Goal: Use online tool/utility: Utilize a website feature to perform a specific function

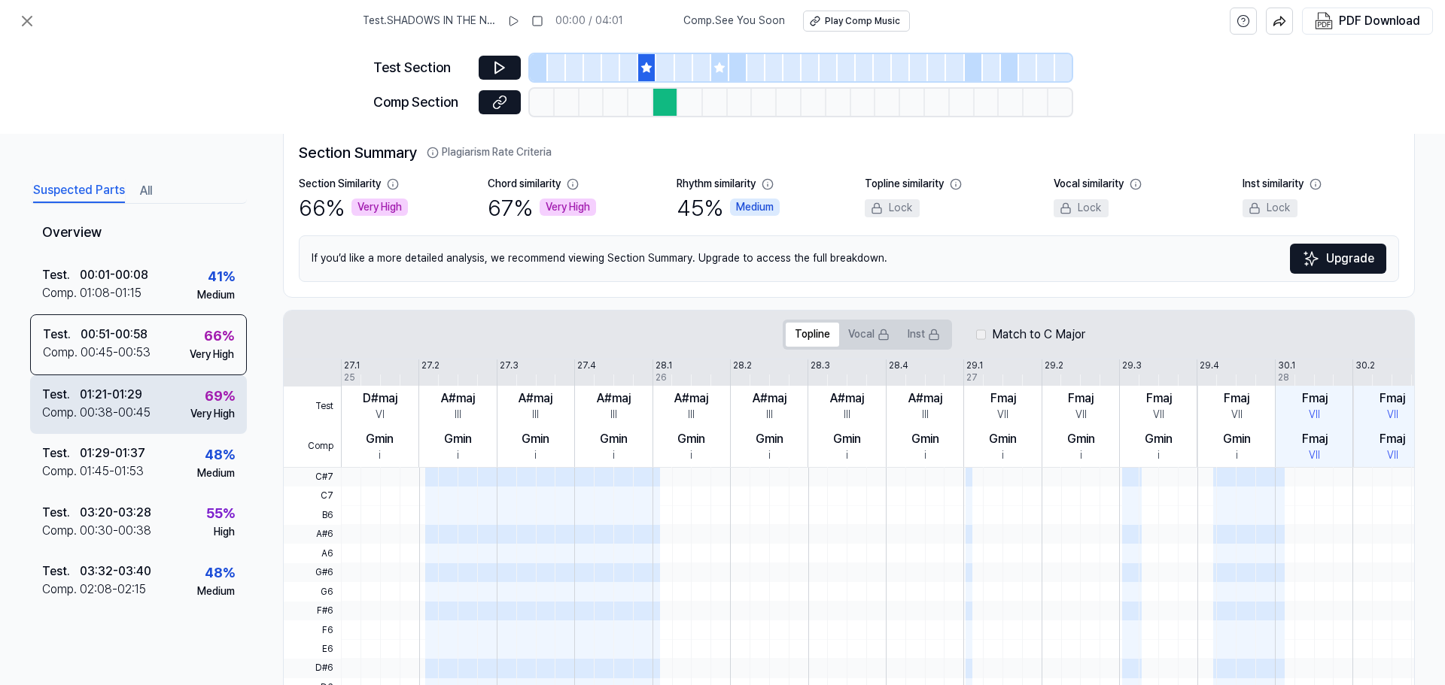
scroll to position [20, 0]
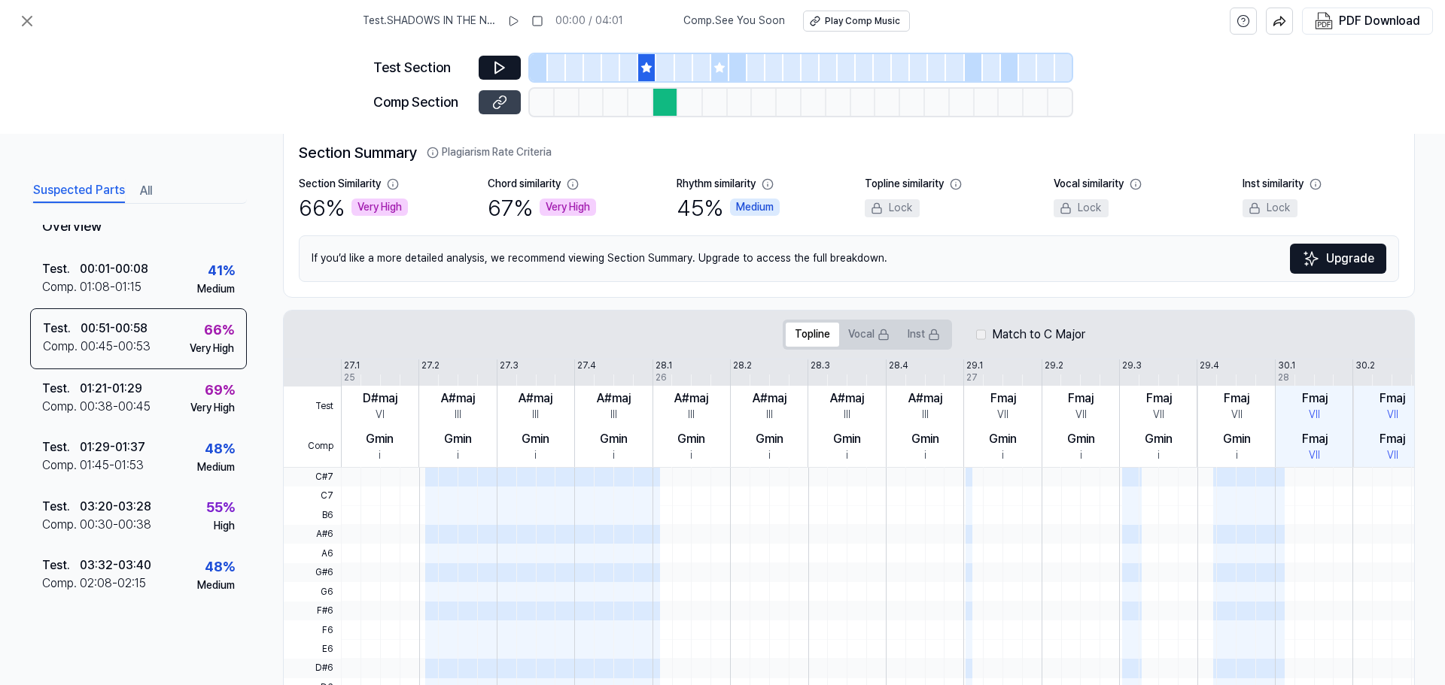
click at [498, 101] on icon at bounding box center [499, 102] width 15 height 15
click at [191, 392] on div "69 % Very High" at bounding box center [212, 398] width 44 height 36
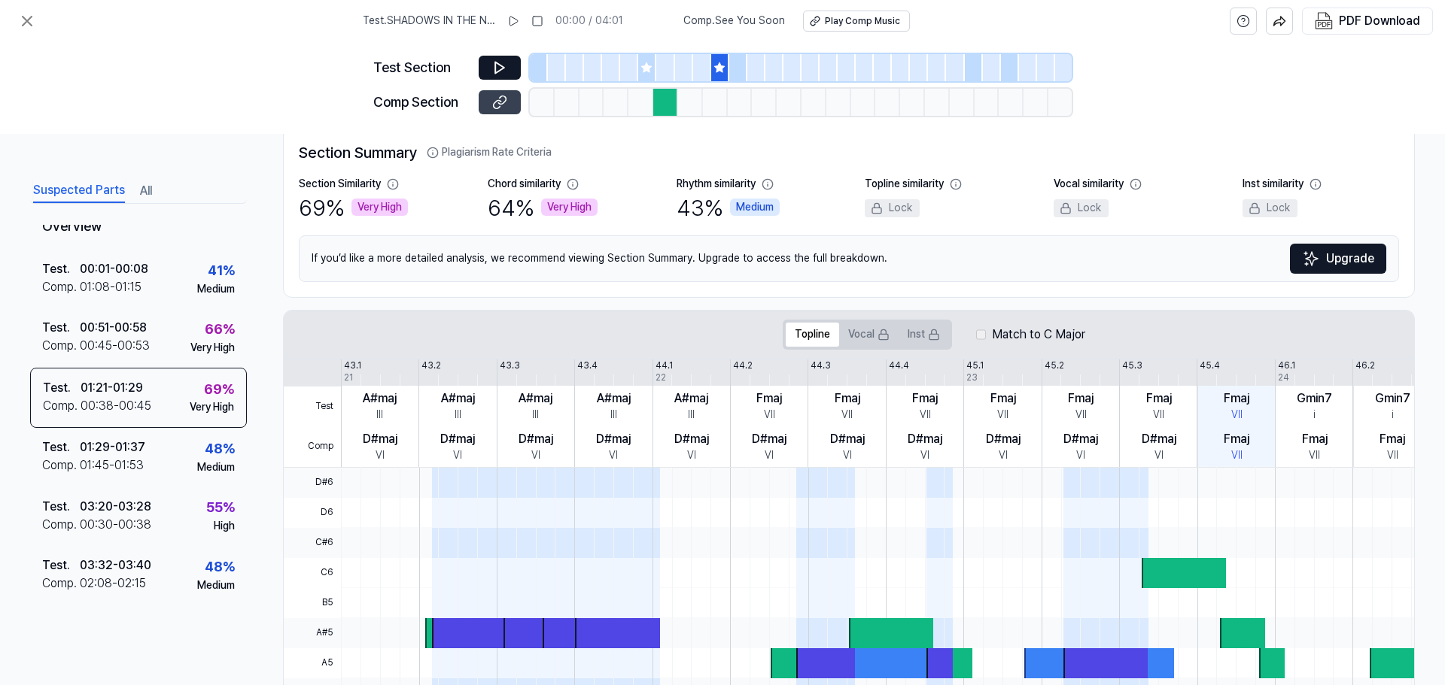
click at [501, 102] on icon at bounding box center [499, 102] width 15 height 15
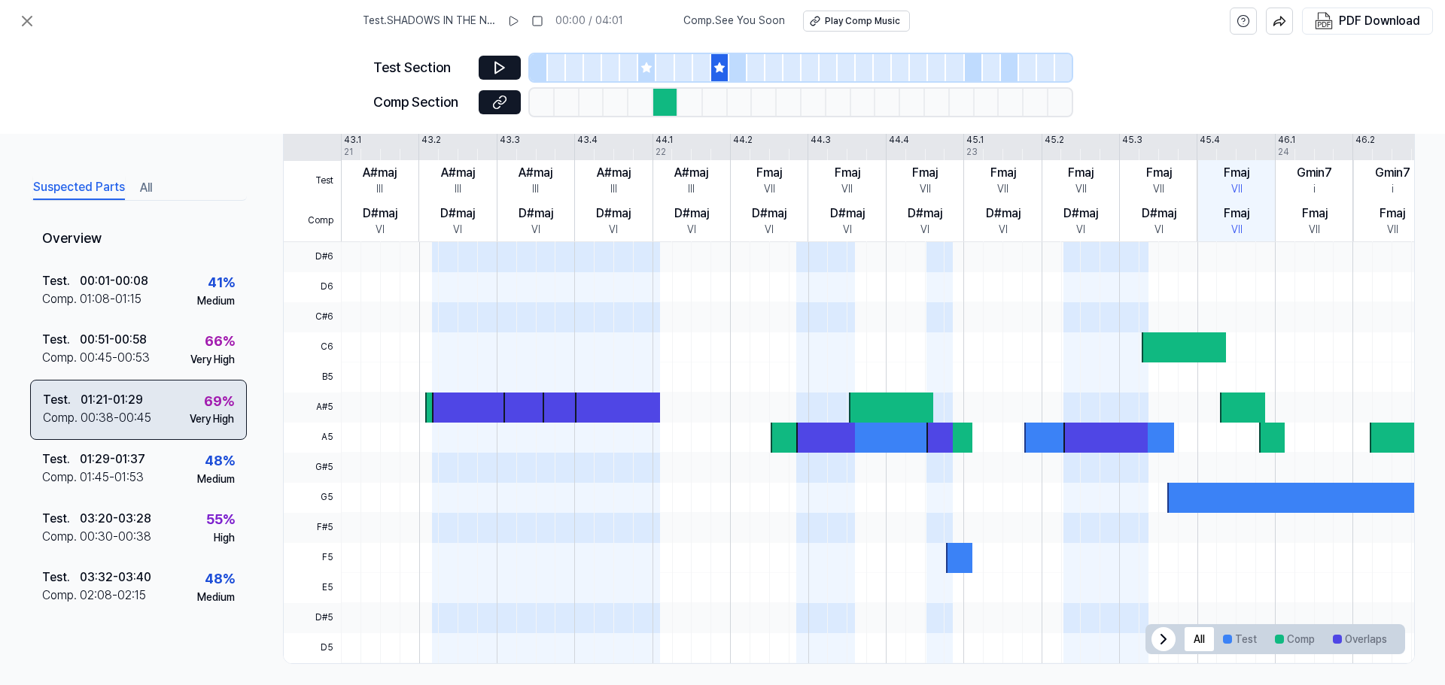
scroll to position [0, 0]
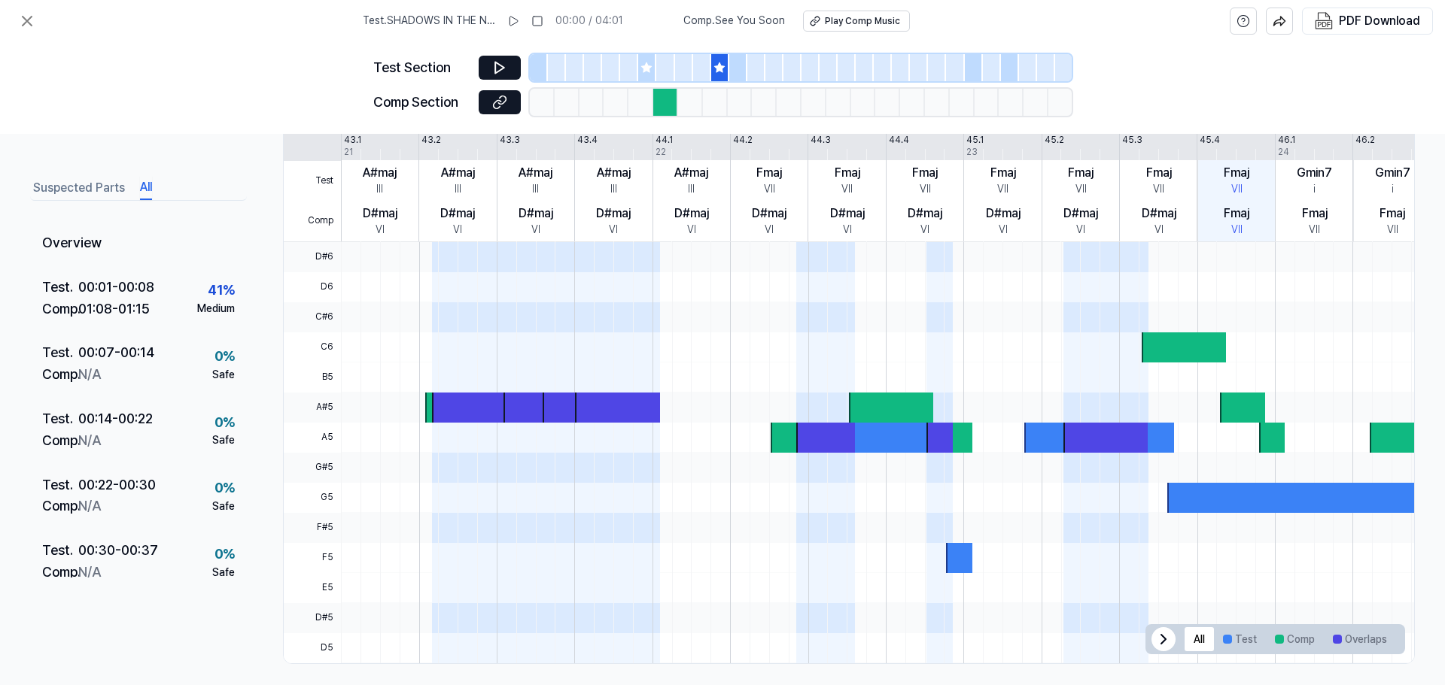
click at [147, 189] on button "All" at bounding box center [146, 188] width 12 height 24
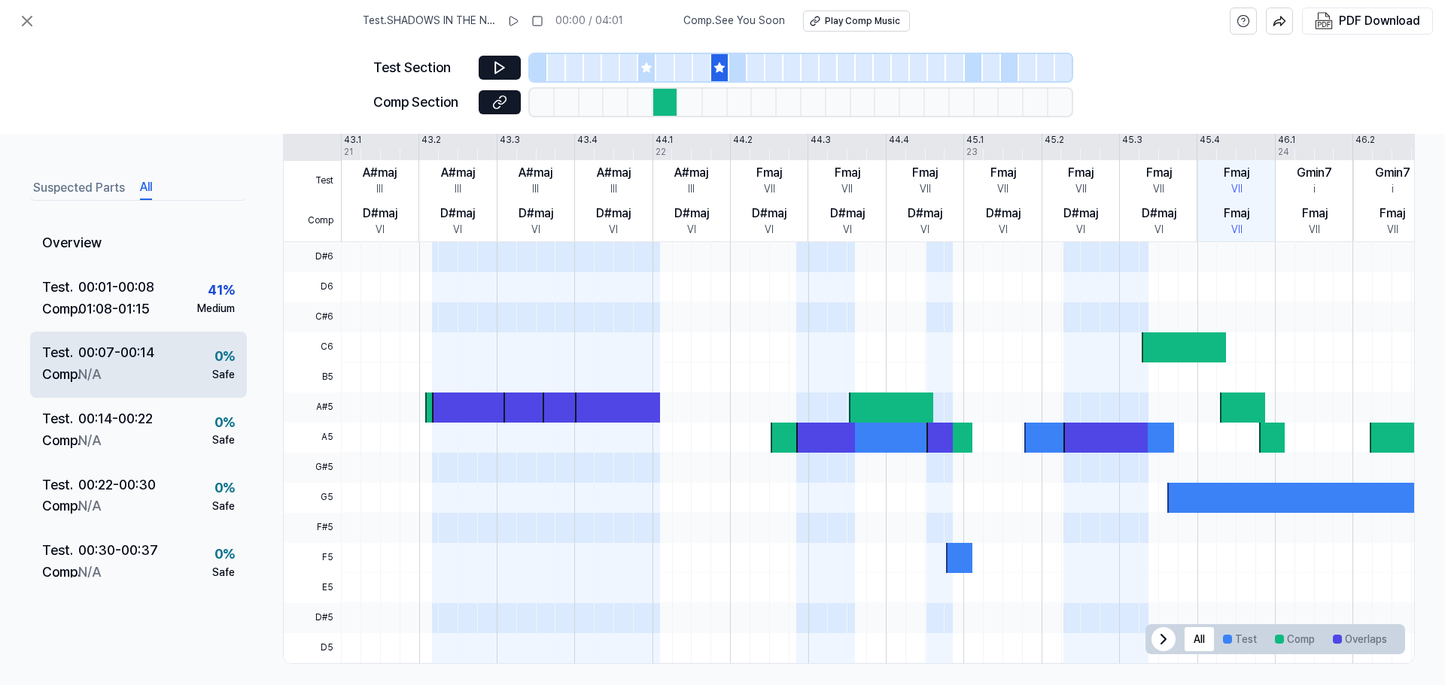
scroll to position [263, 0]
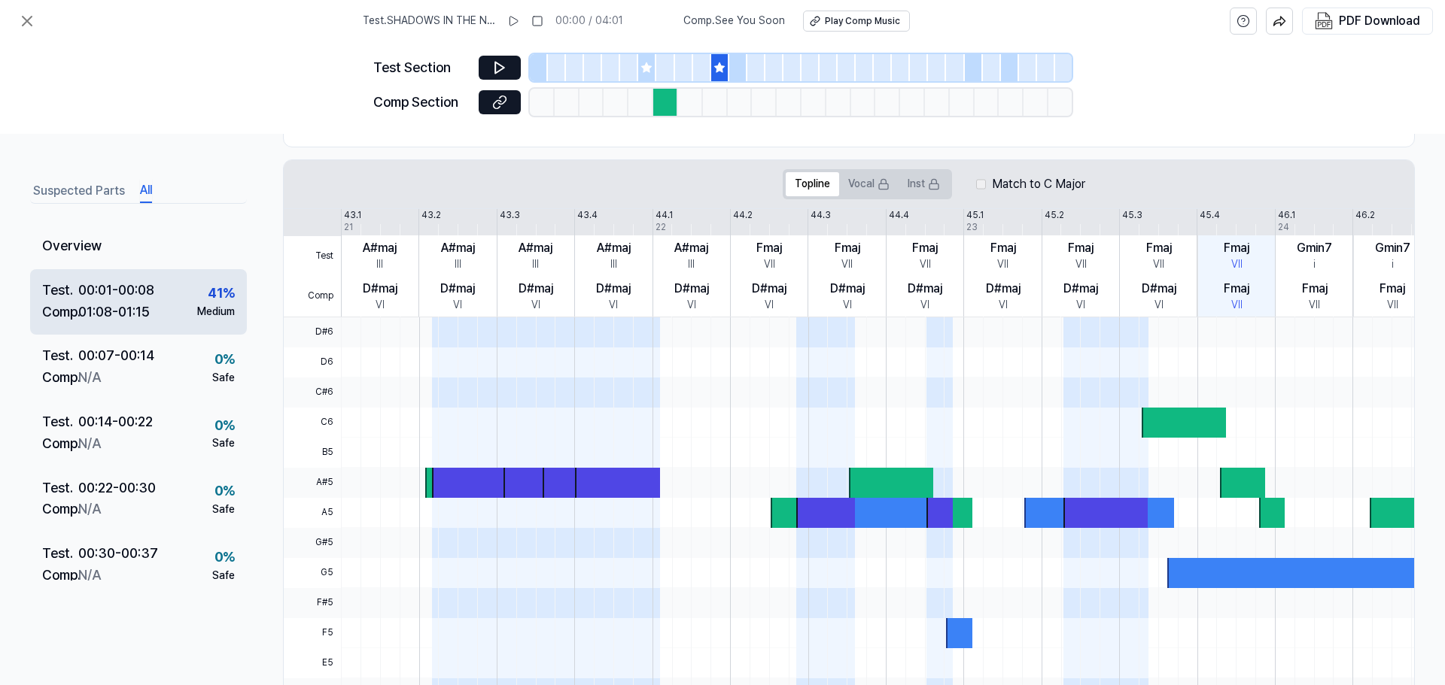
click at [109, 305] on div "01:08 - 01:15" at bounding box center [113, 313] width 71 height 22
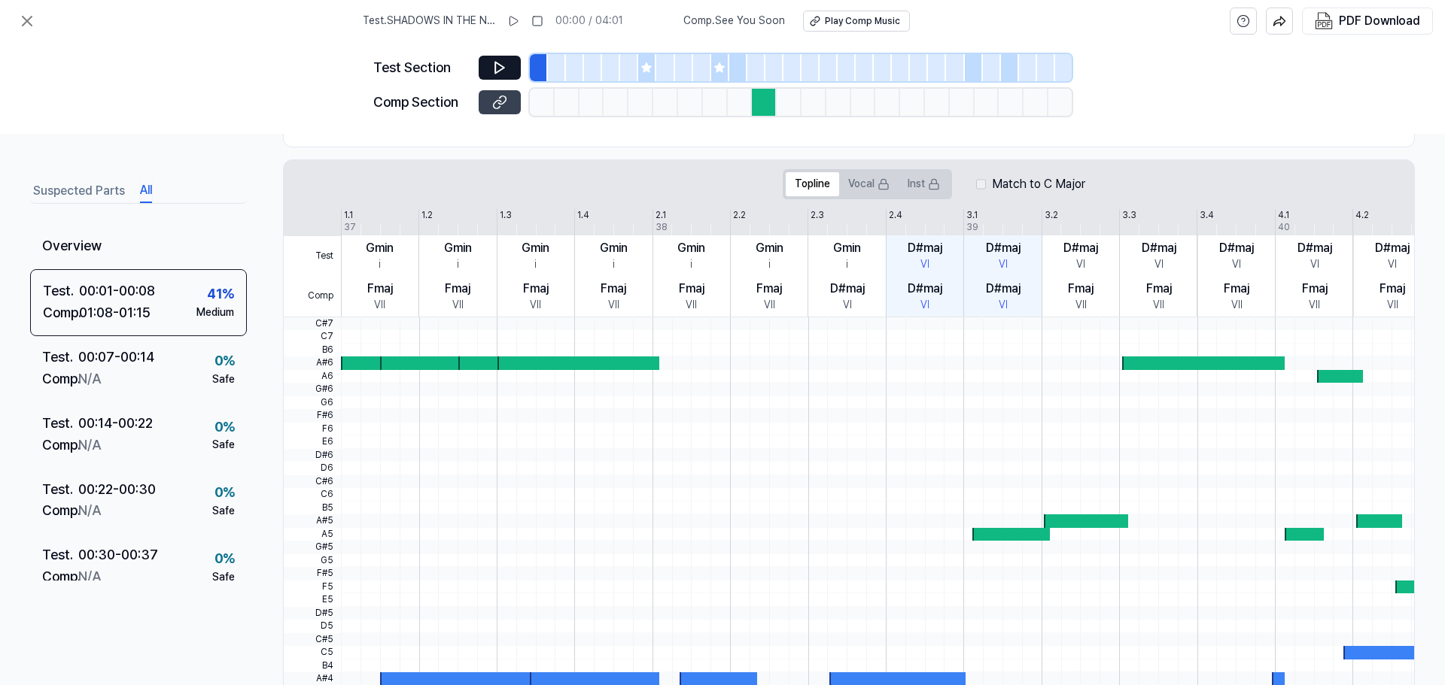
click at [498, 102] on icon at bounding box center [499, 102] width 15 height 15
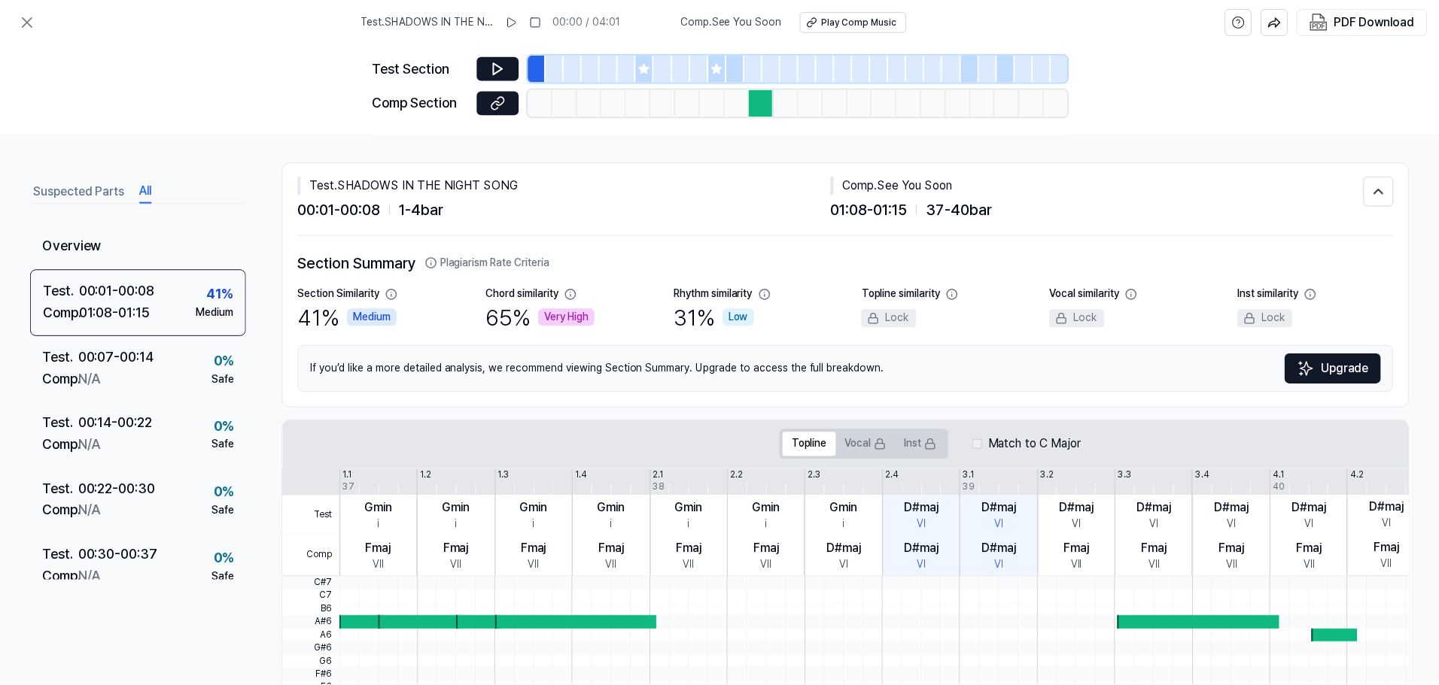
scroll to position [0, 0]
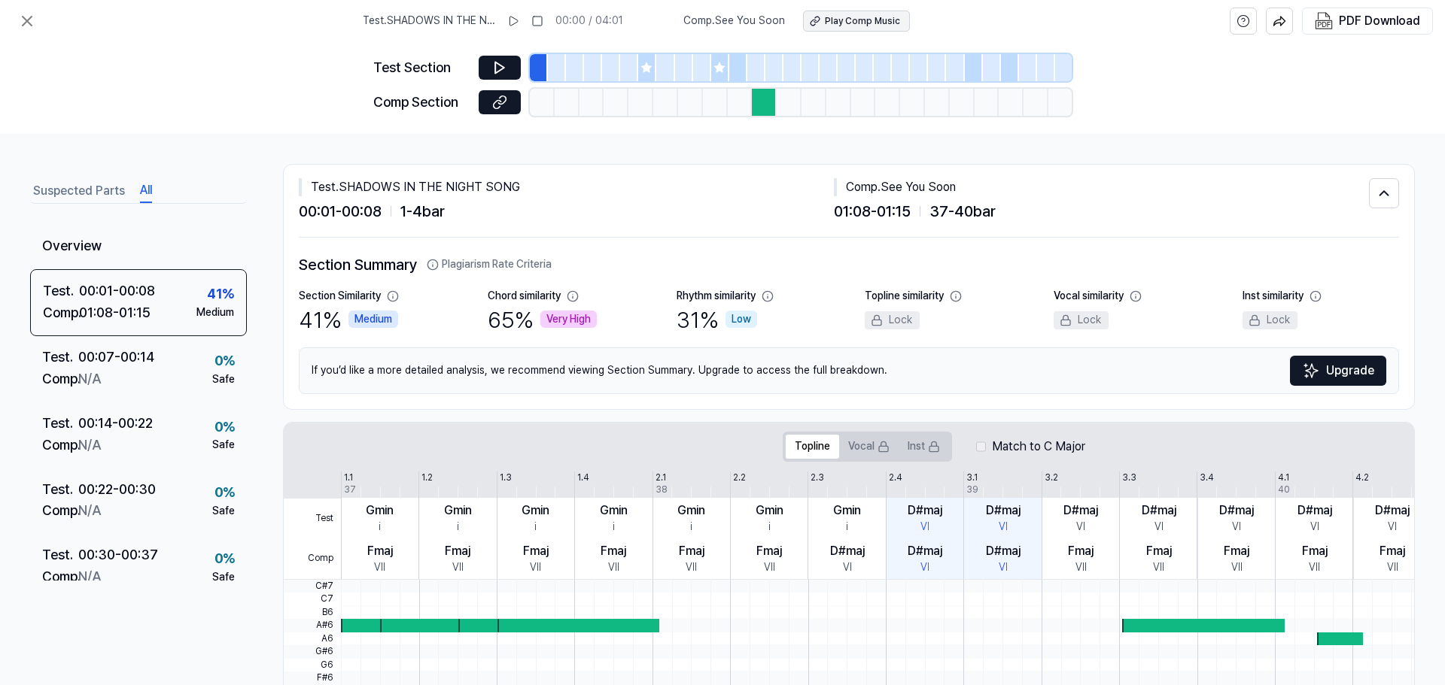
click at [865, 15] on div "Play Comp Music" at bounding box center [862, 21] width 75 height 13
click at [22, 21] on icon at bounding box center [27, 21] width 18 height 18
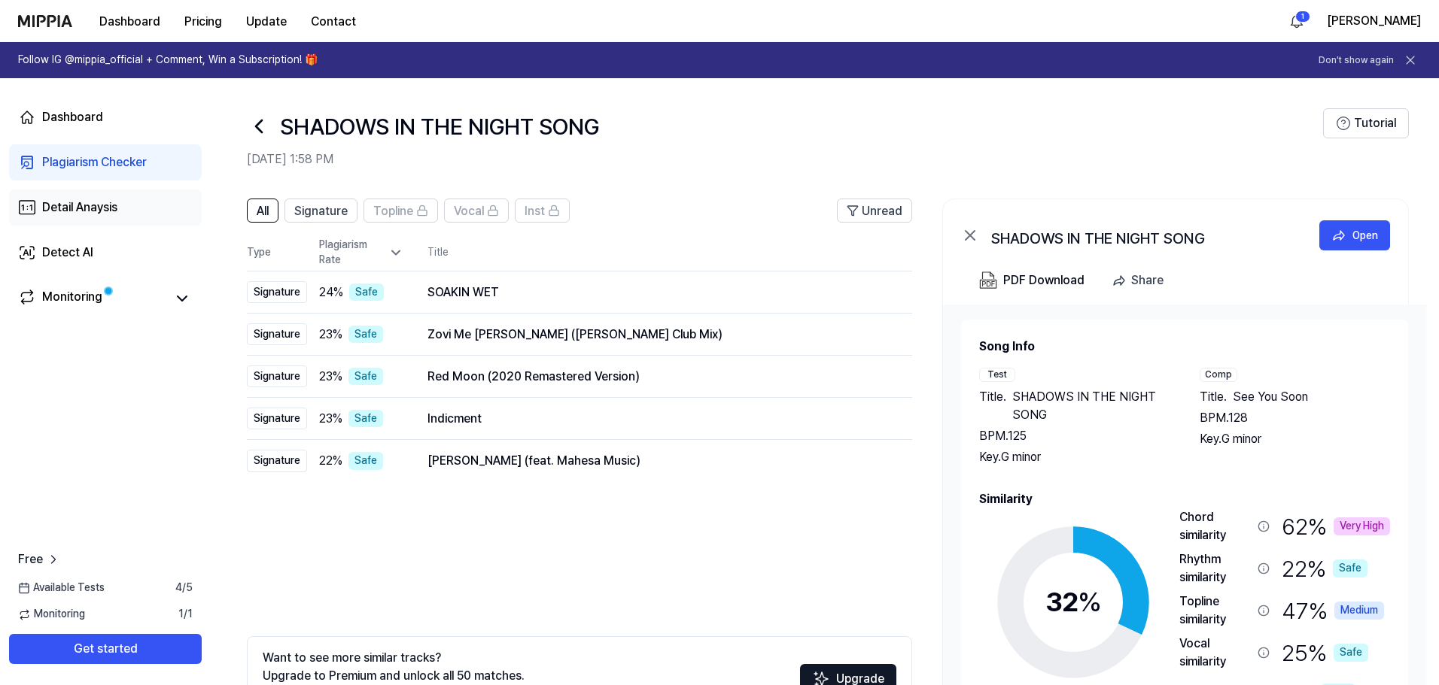
click at [87, 205] on div "Detail Anaysis" at bounding box center [79, 208] width 75 height 18
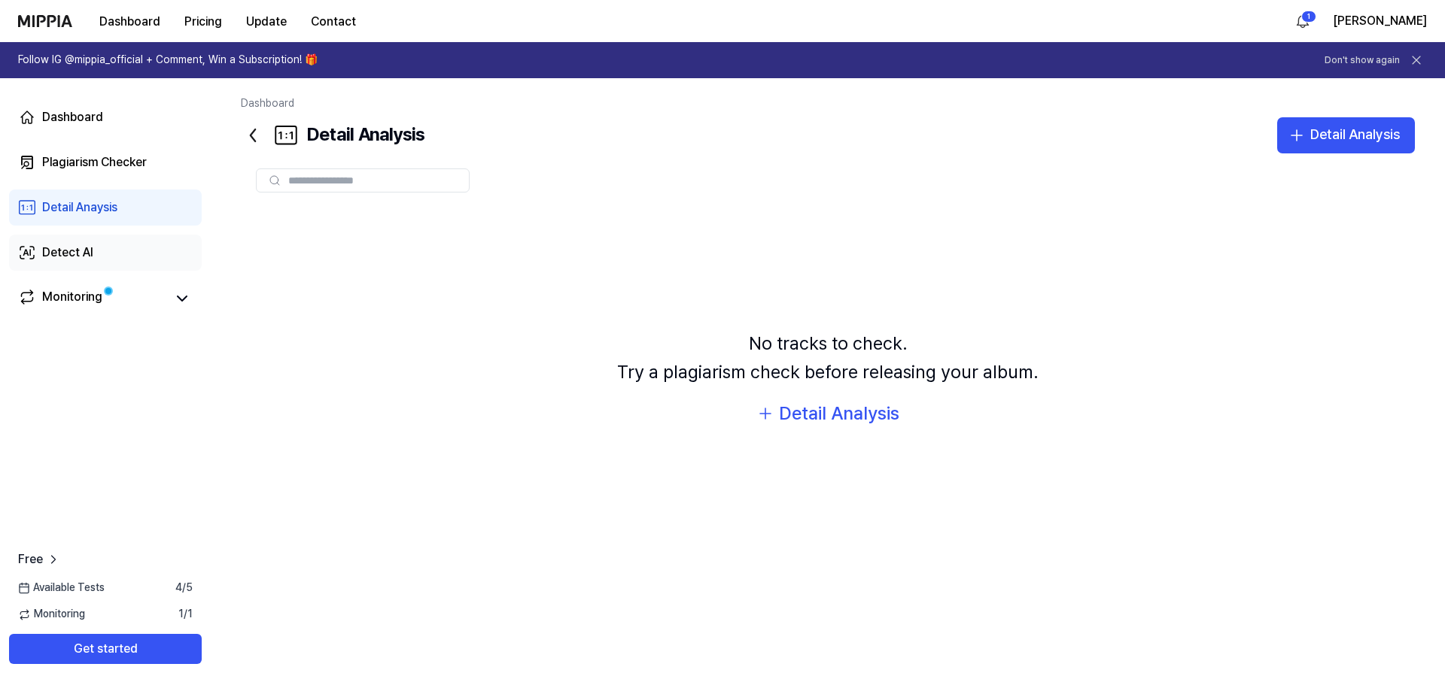
click at [68, 253] on div "Detect AI" at bounding box center [67, 253] width 51 height 18
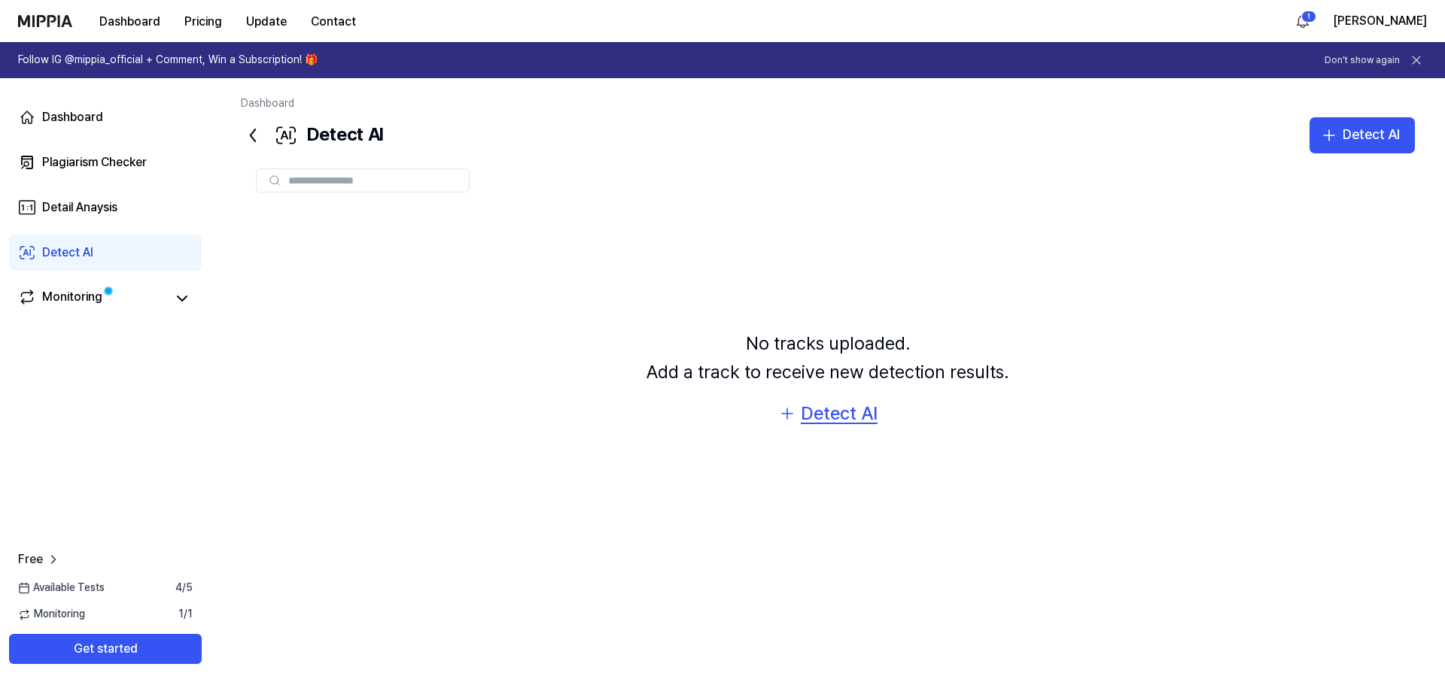
click at [816, 416] on div "Detect AI" at bounding box center [839, 414] width 77 height 29
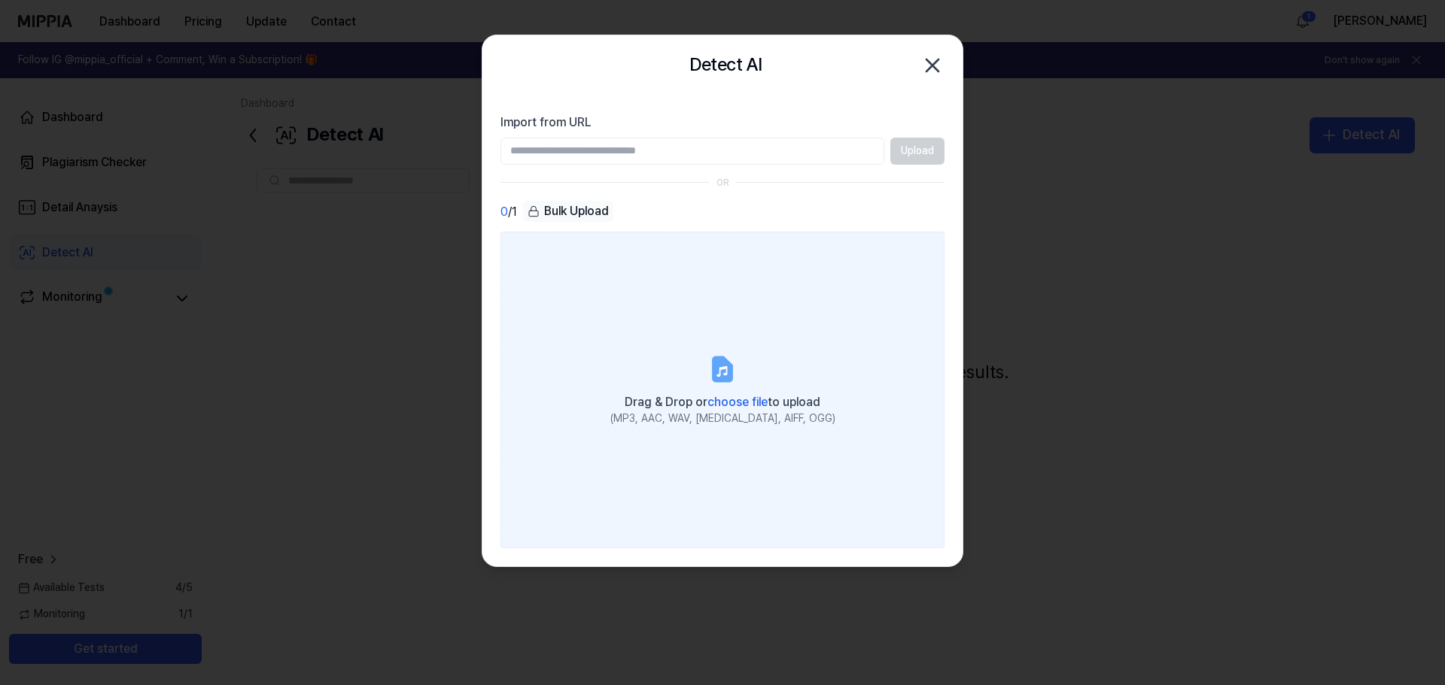
click at [736, 403] on span "choose file" at bounding box center [737, 402] width 60 height 14
click at [0, 0] on input "Drag & Drop or choose file to upload (MP3, AAC, WAV, [MEDICAL_DATA], AIFF, OGG)" at bounding box center [0, 0] width 0 height 0
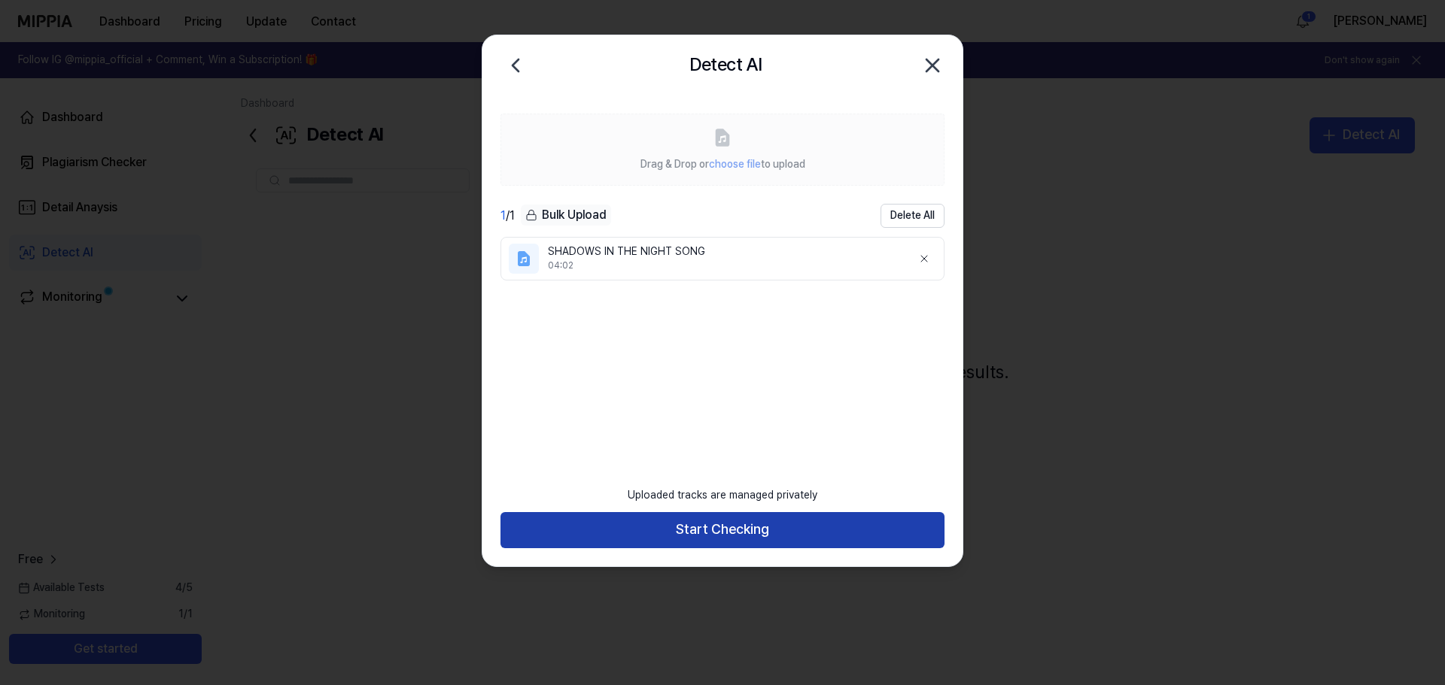
click at [725, 526] on button "Start Checking" at bounding box center [722, 530] width 444 height 36
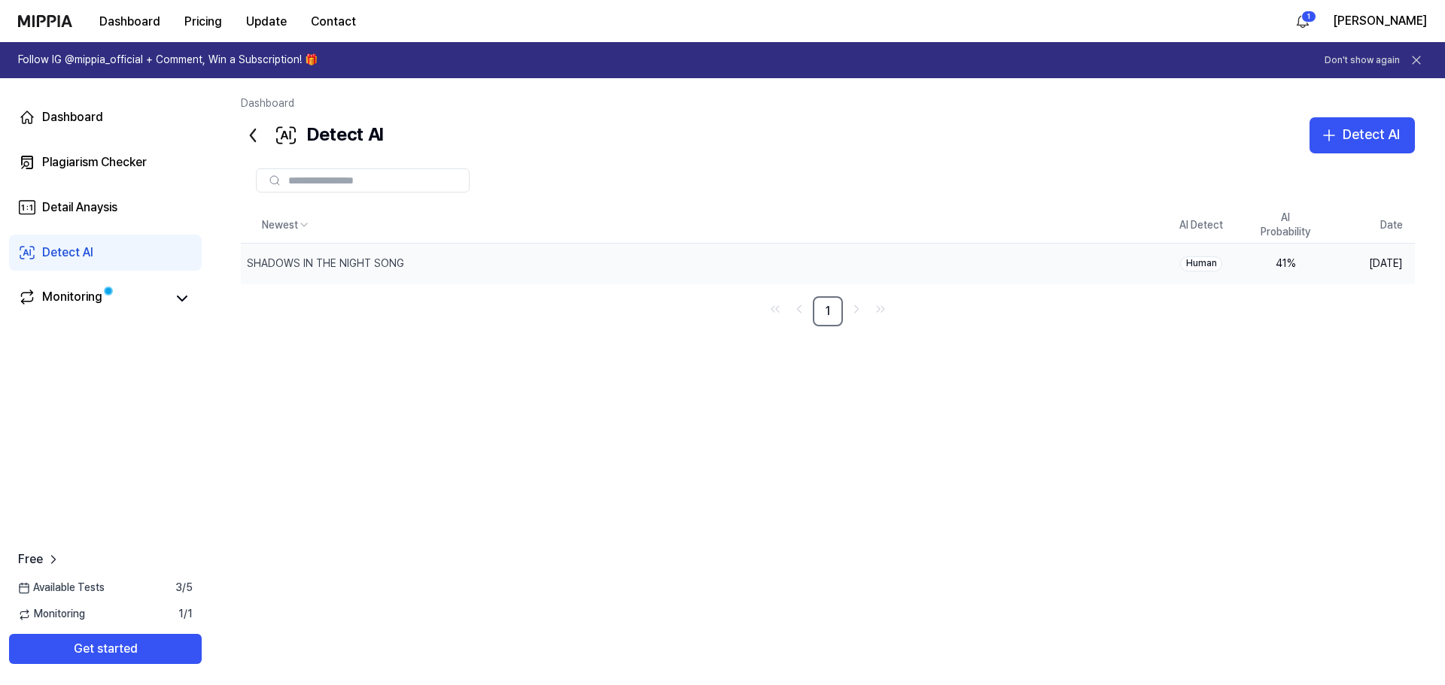
click at [1201, 267] on div "Human" at bounding box center [1201, 264] width 42 height 15
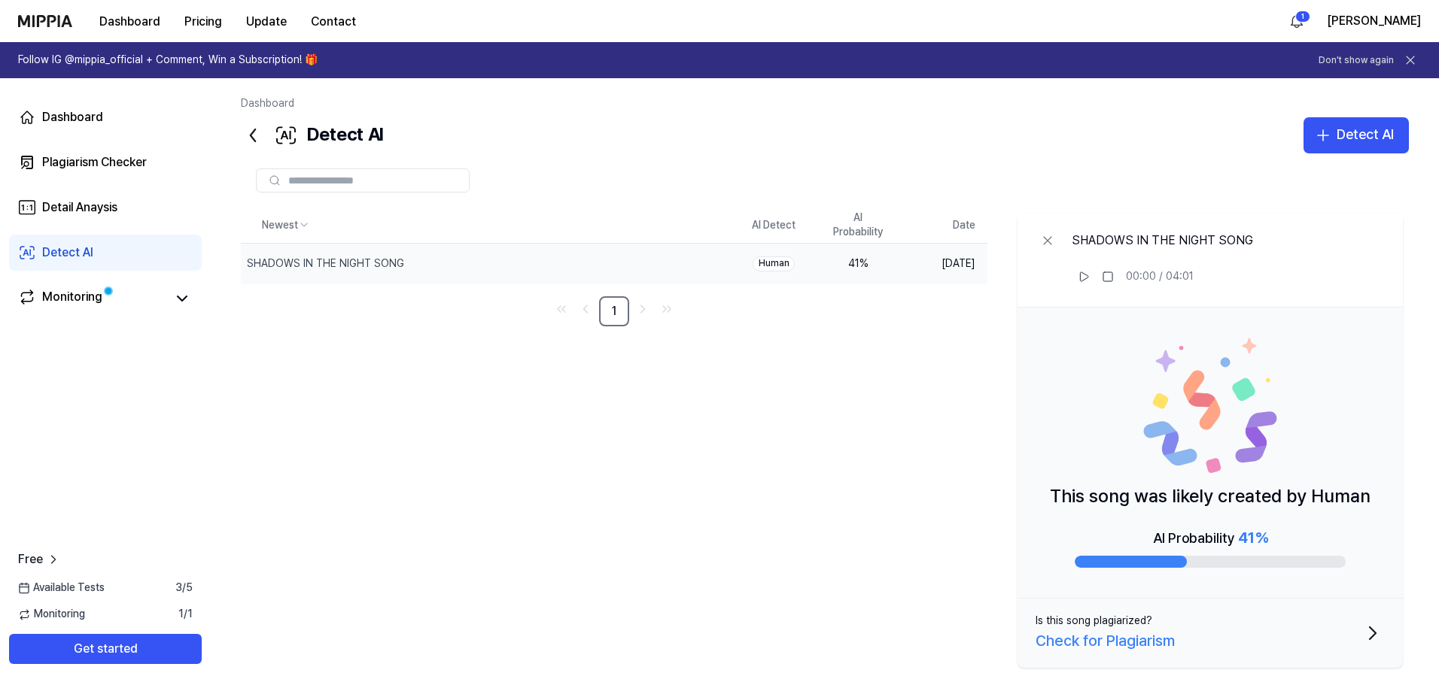
click at [1126, 643] on div "Check for Plagiarism" at bounding box center [1104, 641] width 139 height 24
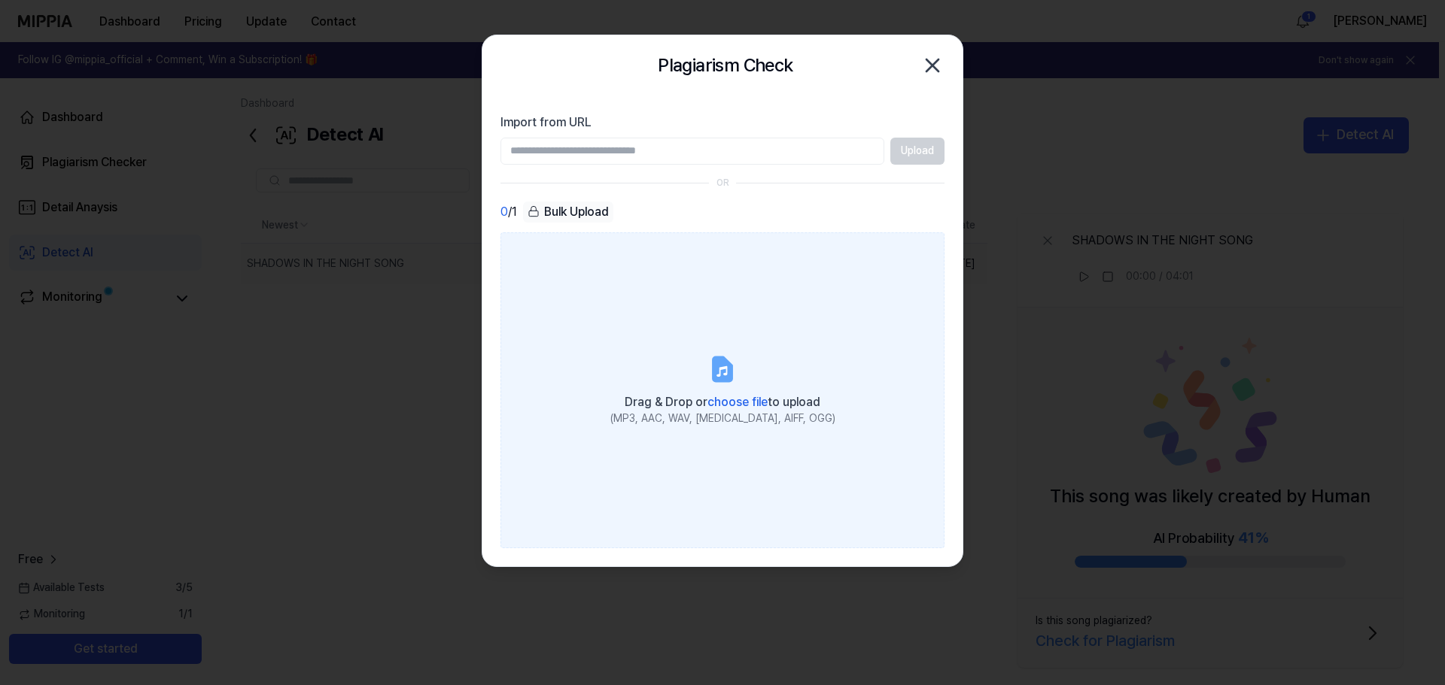
click at [731, 400] on span "choose file" at bounding box center [737, 402] width 60 height 14
click at [0, 0] on input "Drag & Drop or choose file to upload (MP3, AAC, WAV, [MEDICAL_DATA], AIFF, OGG)" at bounding box center [0, 0] width 0 height 0
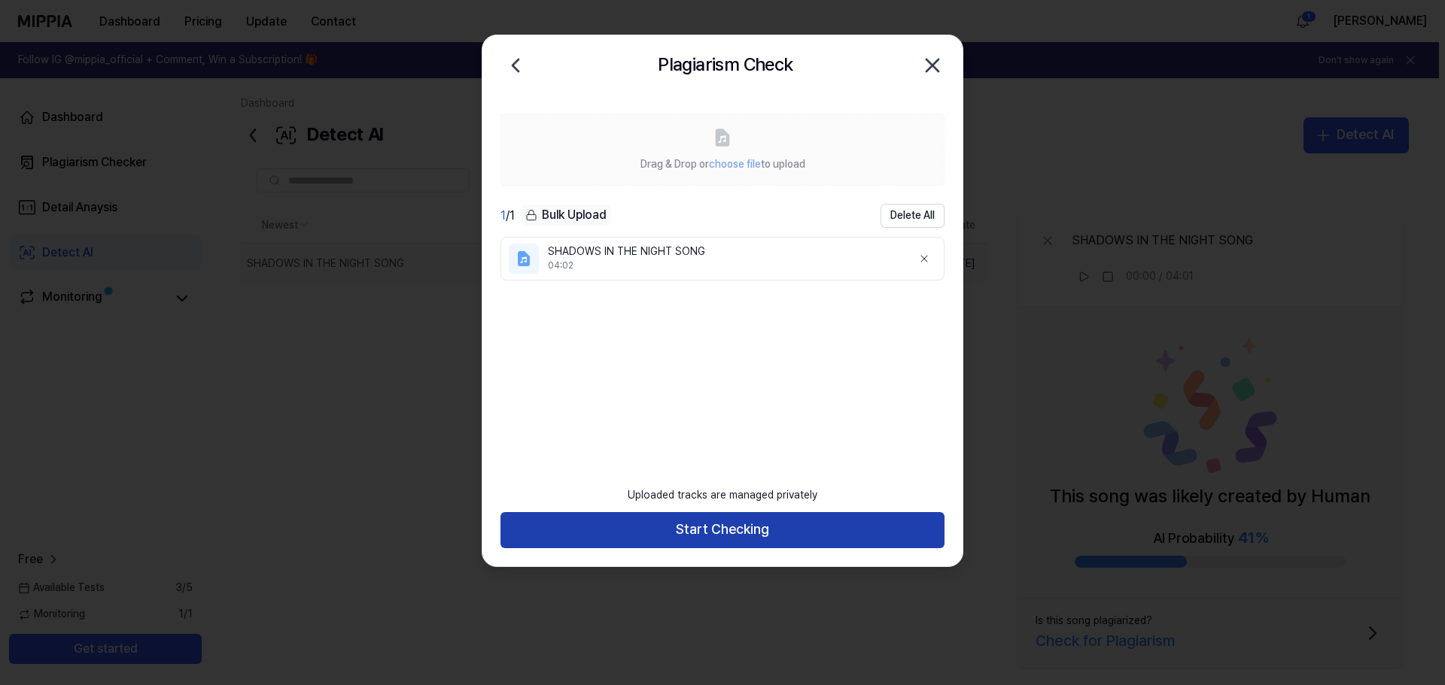
click at [722, 529] on button "Start Checking" at bounding box center [722, 530] width 444 height 36
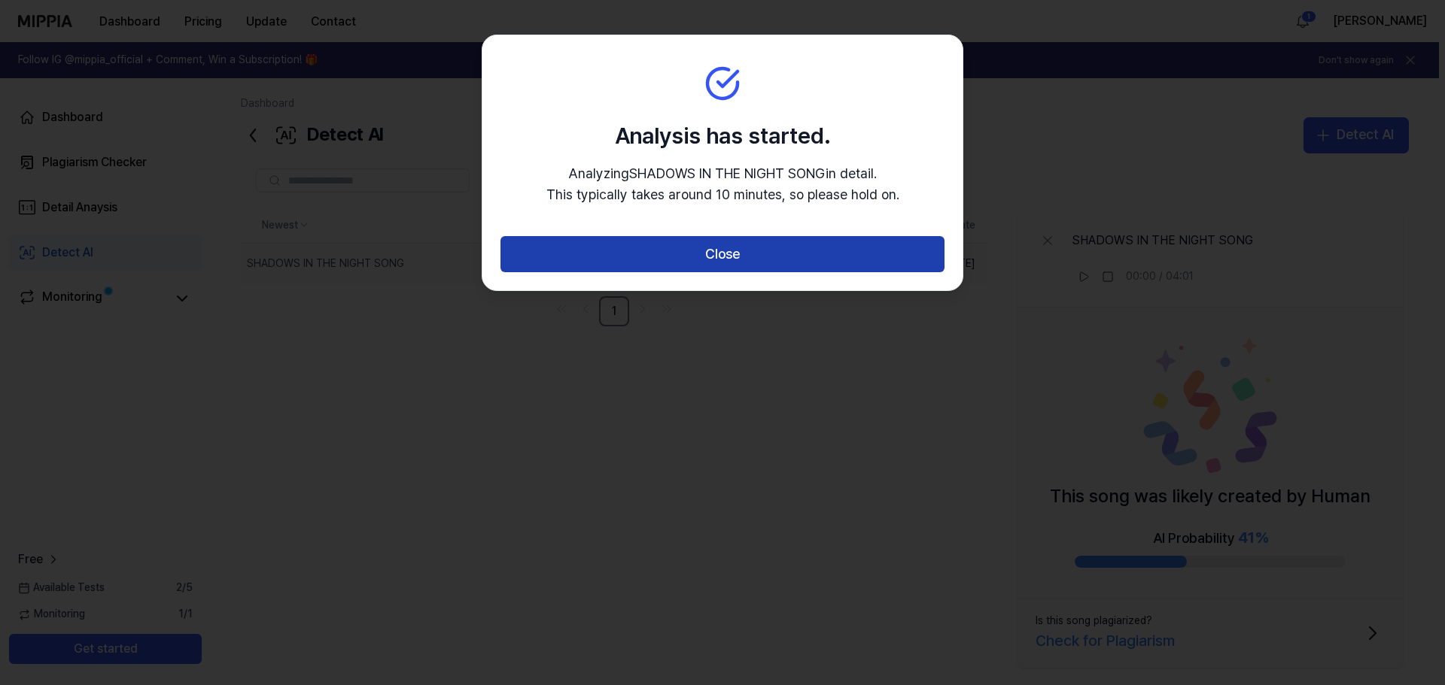
click at [725, 254] on button "Close" at bounding box center [722, 254] width 444 height 36
